Goal: Transaction & Acquisition: Purchase product/service

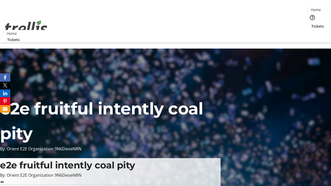
click at [311, 24] on span "Tickets" at bounding box center [317, 26] width 12 height 5
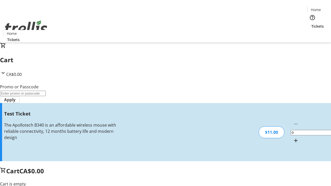
click at [292, 137] on mat-icon "Increment by one" at bounding box center [295, 140] width 6 height 6
type input "1"
type input "UNLOCK"
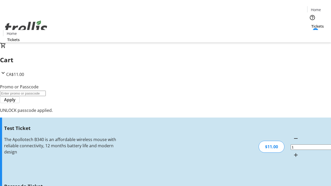
type input "5"
